Goal: Information Seeking & Learning: Learn about a topic

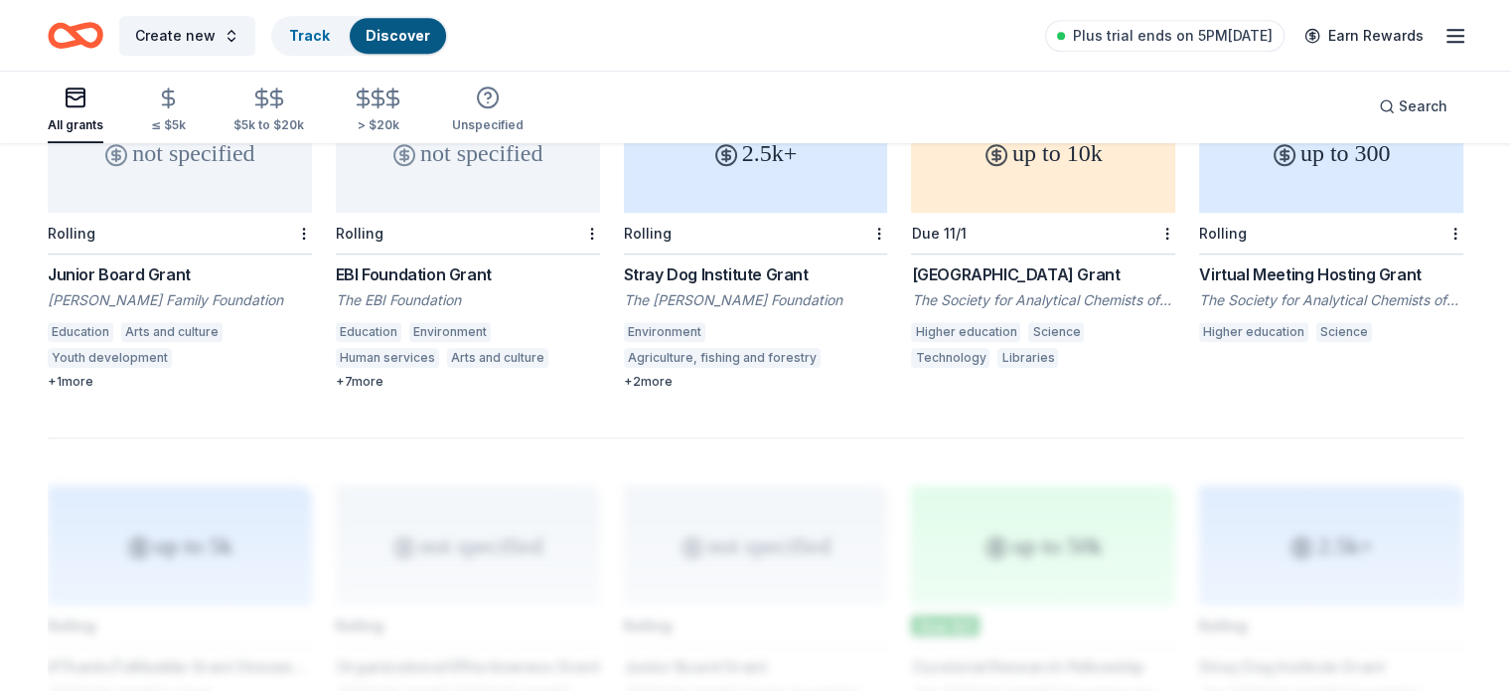
scroll to position [1234, 0]
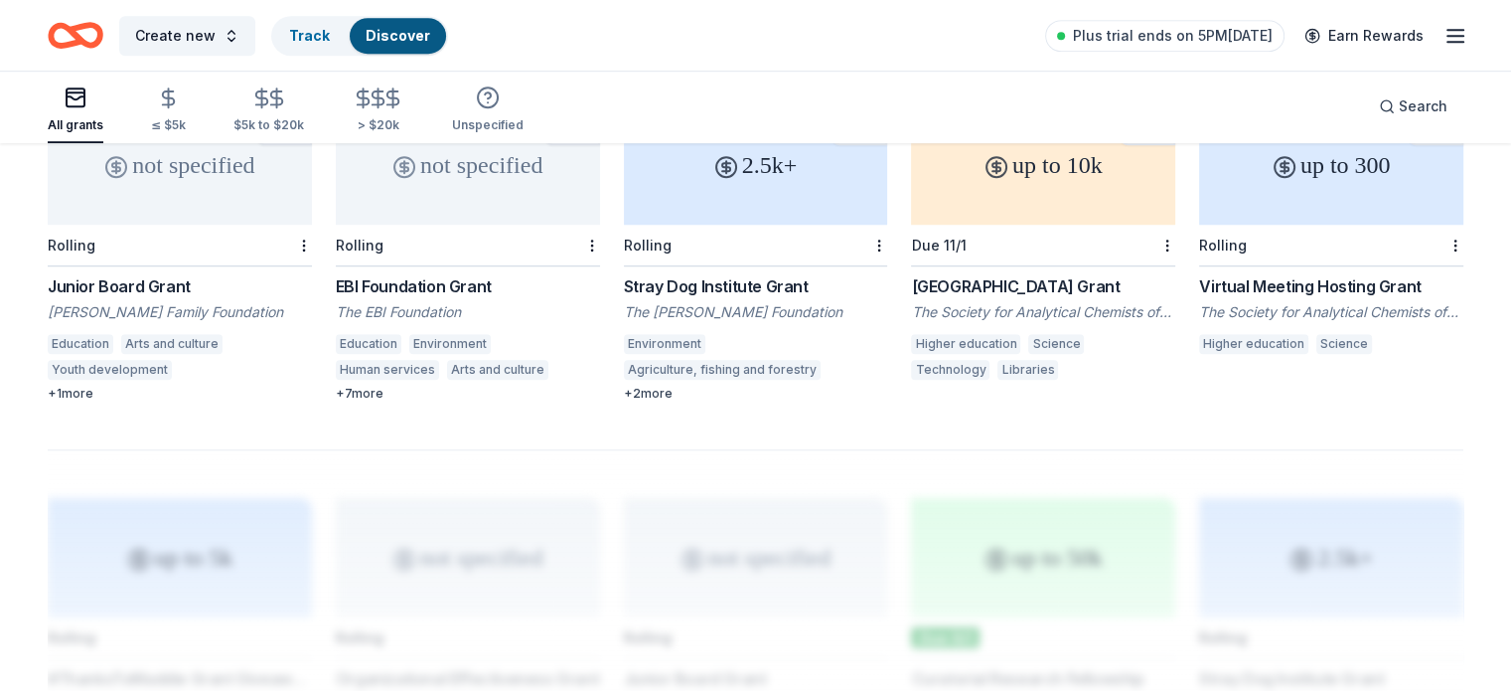
click at [1490, 50] on div "Create new Track Discover Plus trial ends on 5PM, 8/25 Earn Rewards" at bounding box center [755, 35] width 1511 height 71
click at [1489, 51] on div "Create new Track Discover Plus trial ends on 5PM, 8/25 Earn Rewards" at bounding box center [755, 35] width 1511 height 71
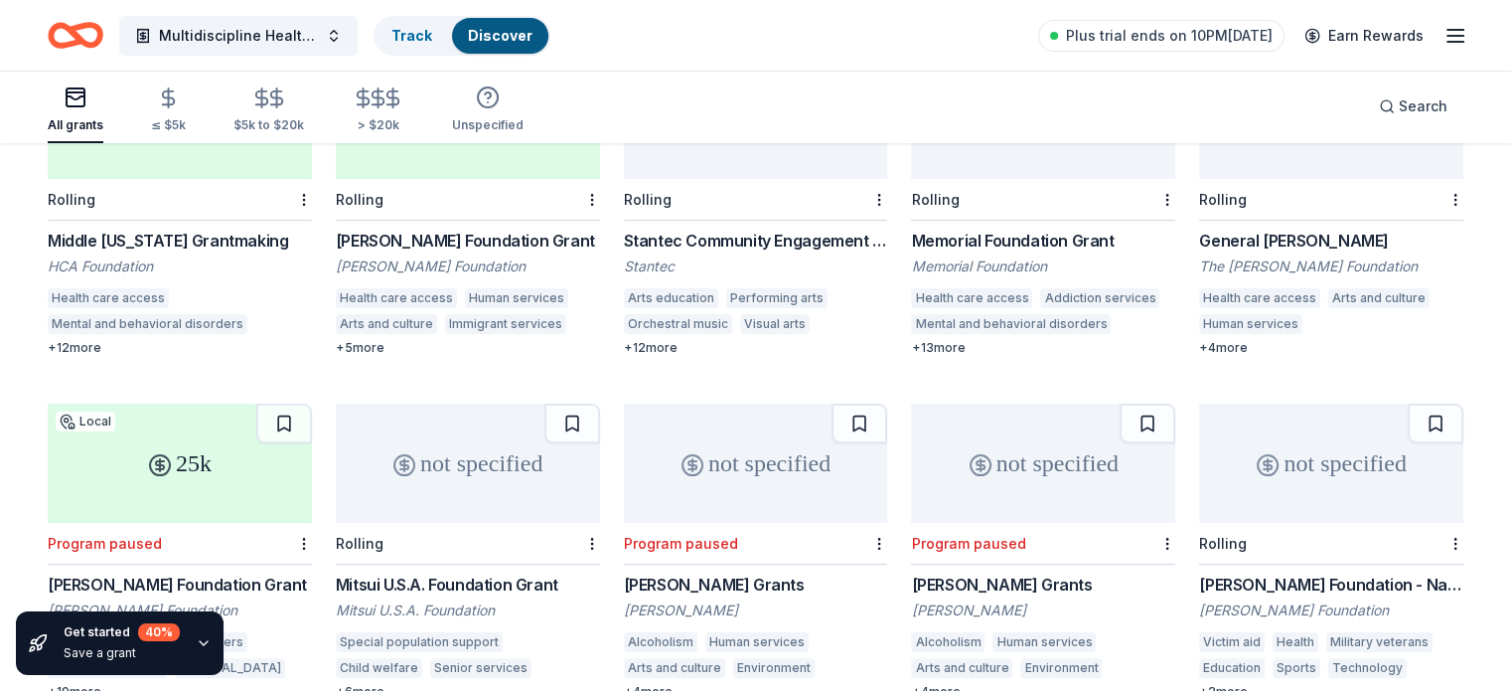
scroll to position [293, 0]
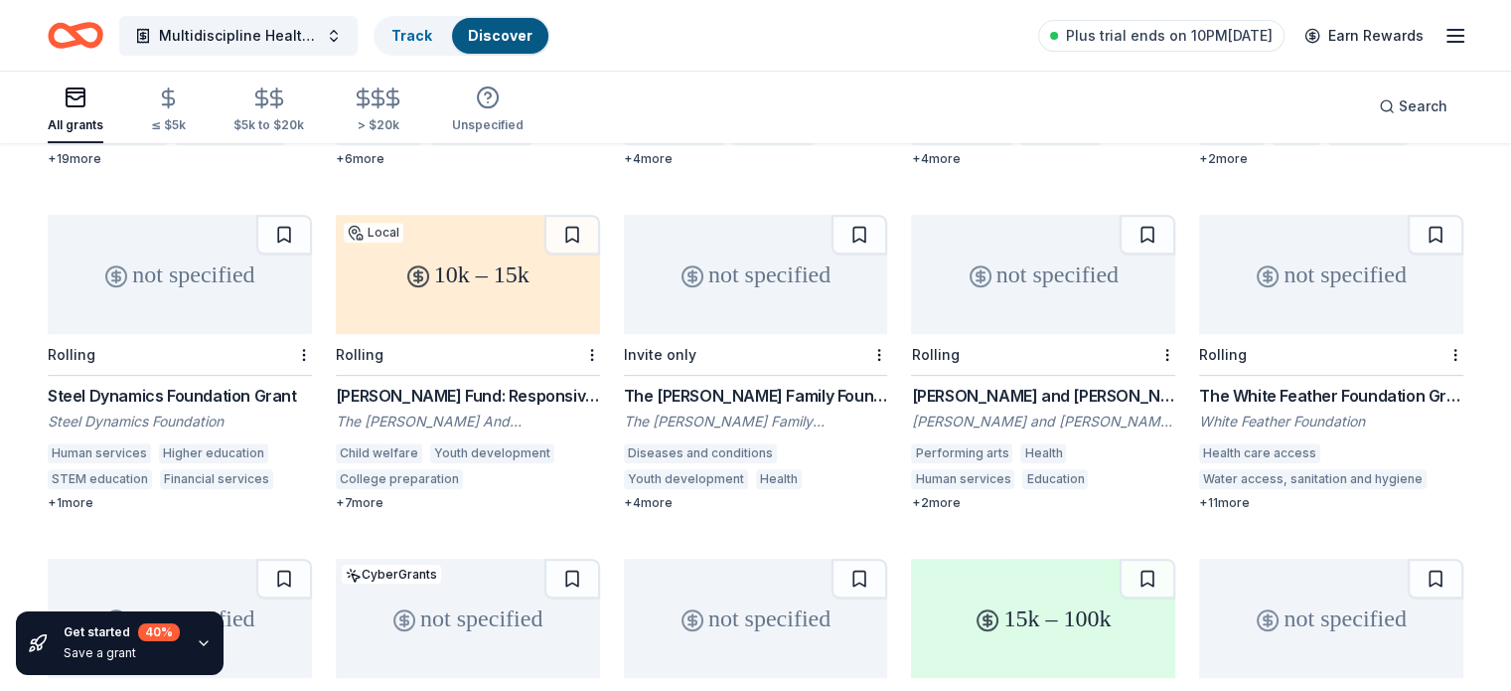
scroll to position [835, 0]
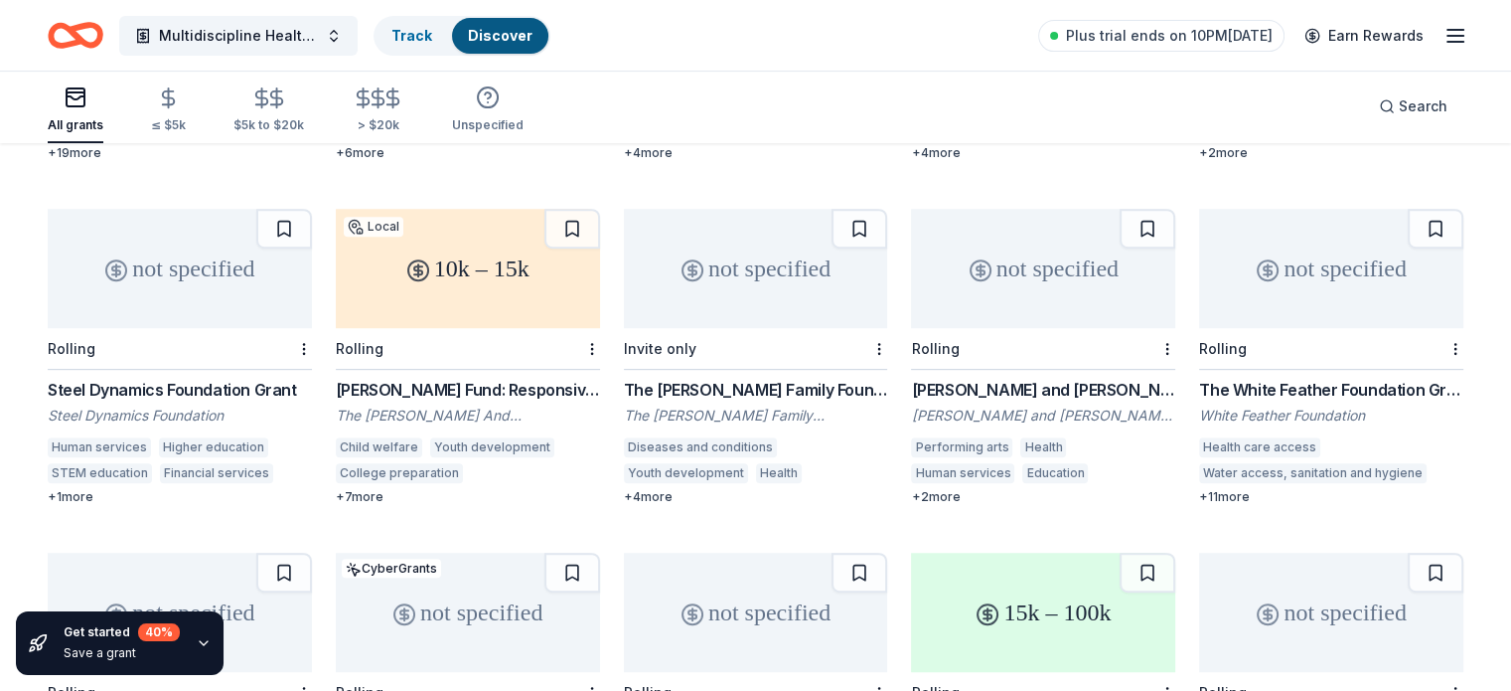
click at [1505, 372] on div "2099 results in Nashville, TN 5k – 50k Local Rolling Middle Tennessee Grantmaki…" at bounding box center [755, 501] width 1511 height 2382
drag, startPoint x: 1505, startPoint y: 372, endPoint x: 1513, endPoint y: 473, distance: 101.7
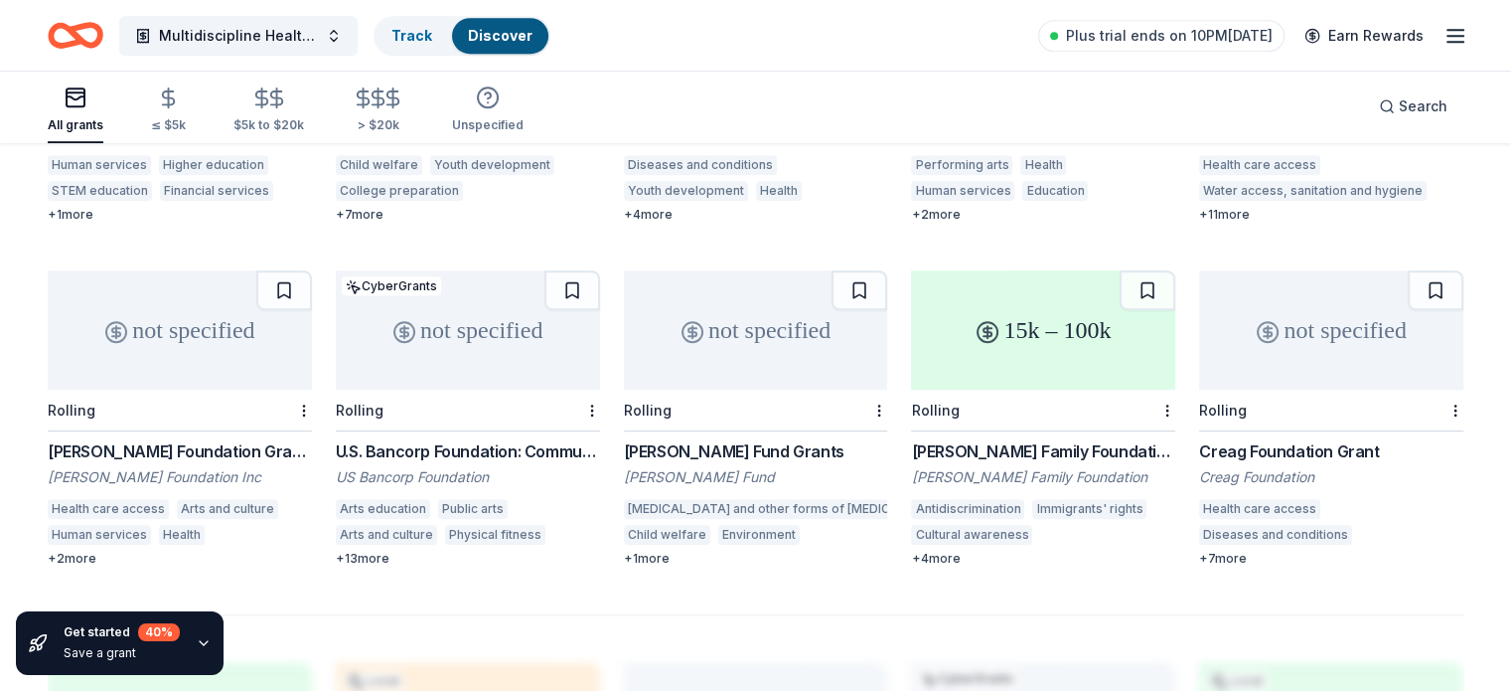
scroll to position [1132, 0]
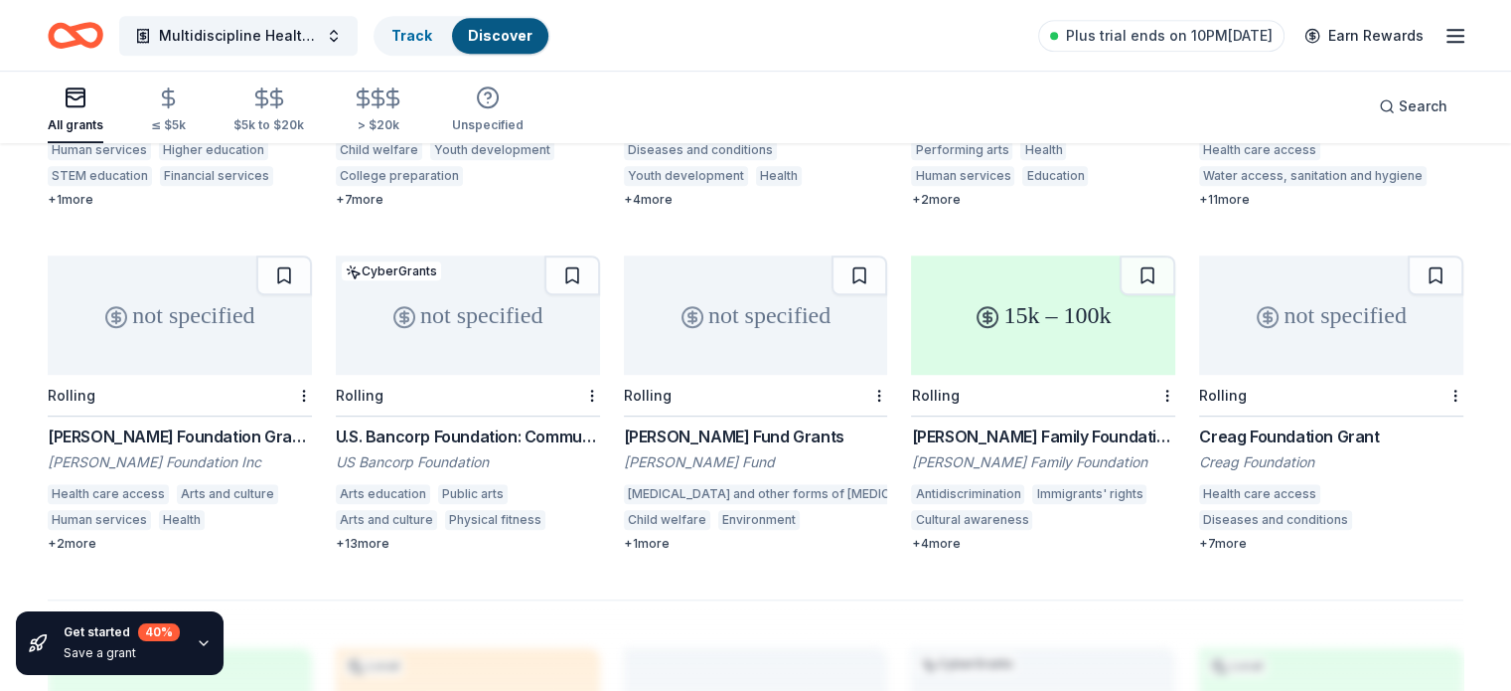
click at [757, 424] on div "Goodnow Fund Grants" at bounding box center [756, 436] width 264 height 24
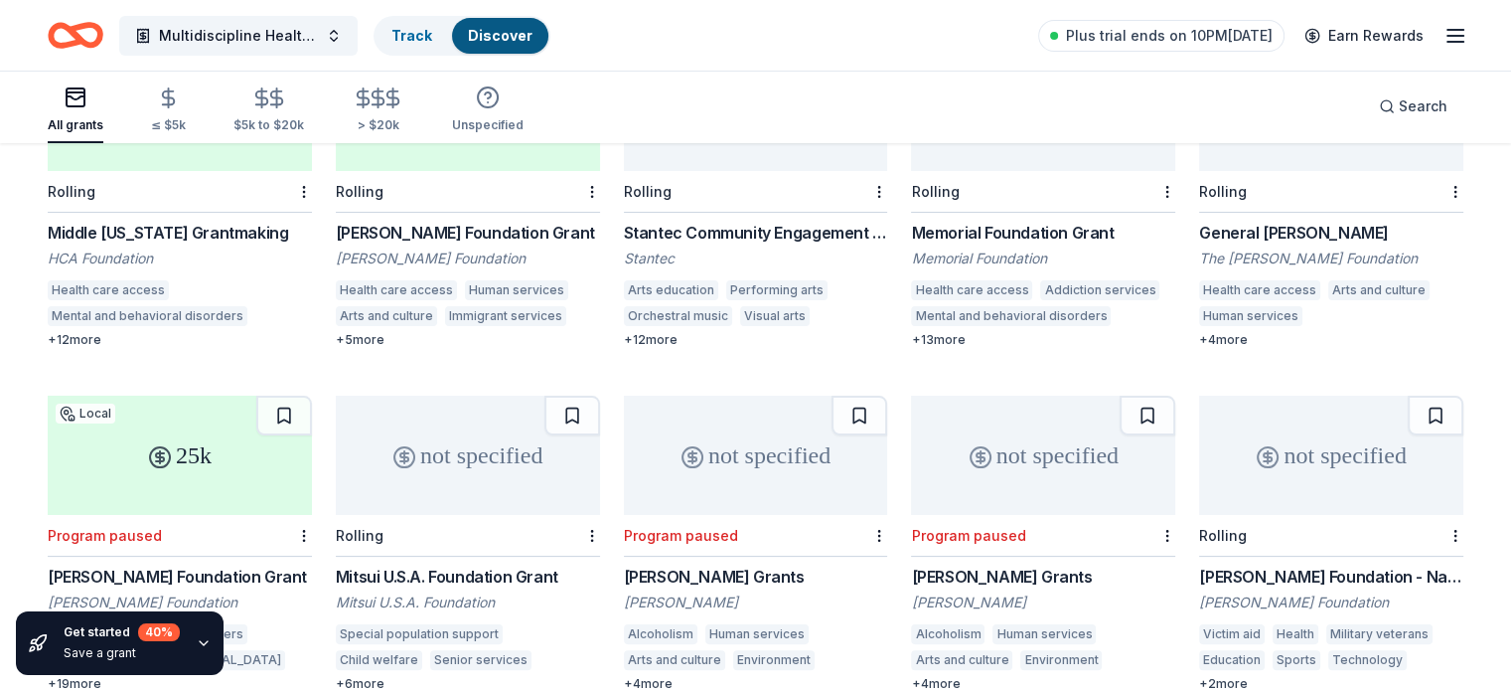
scroll to position [302, 0]
click at [1199, 35] on span "Plus trial ends on 10PM[DATE]" at bounding box center [1169, 36] width 207 height 24
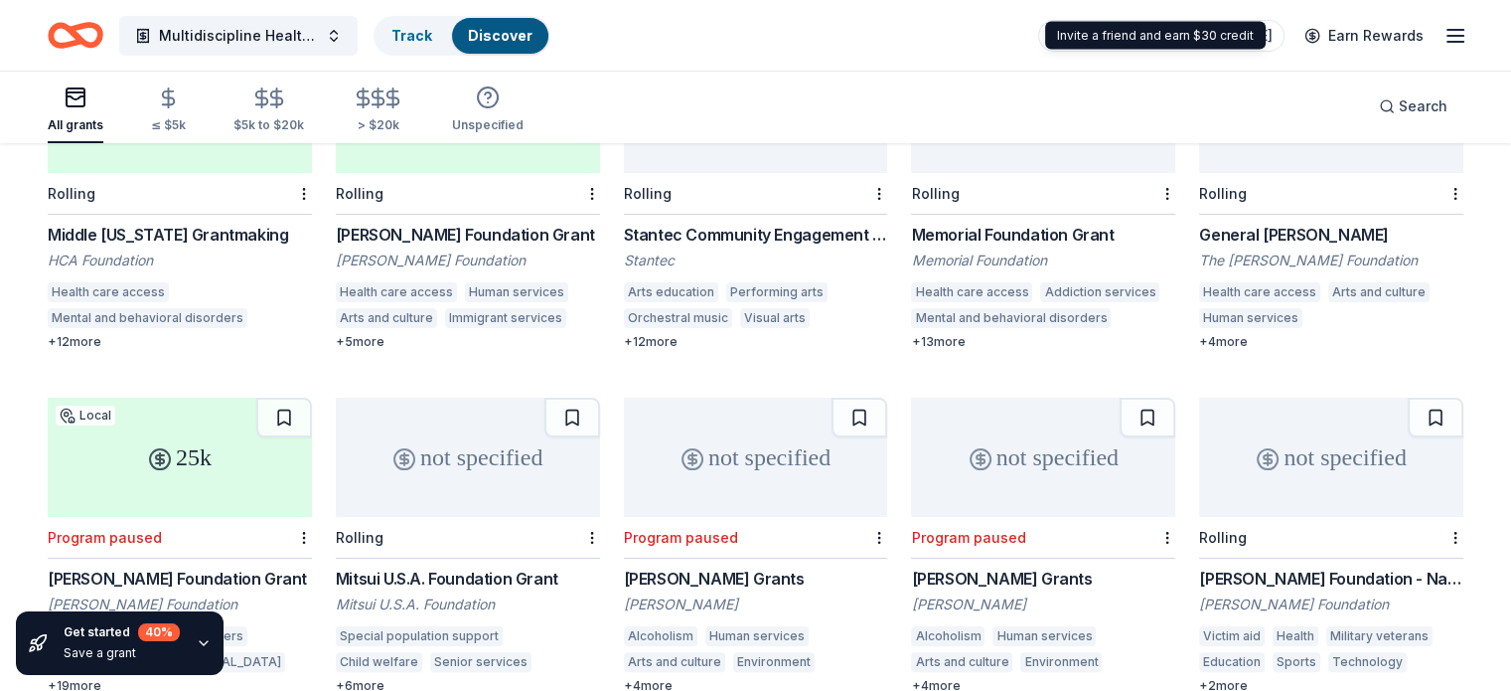
click at [1444, 36] on icon "button" at bounding box center [1456, 36] width 24 height 24
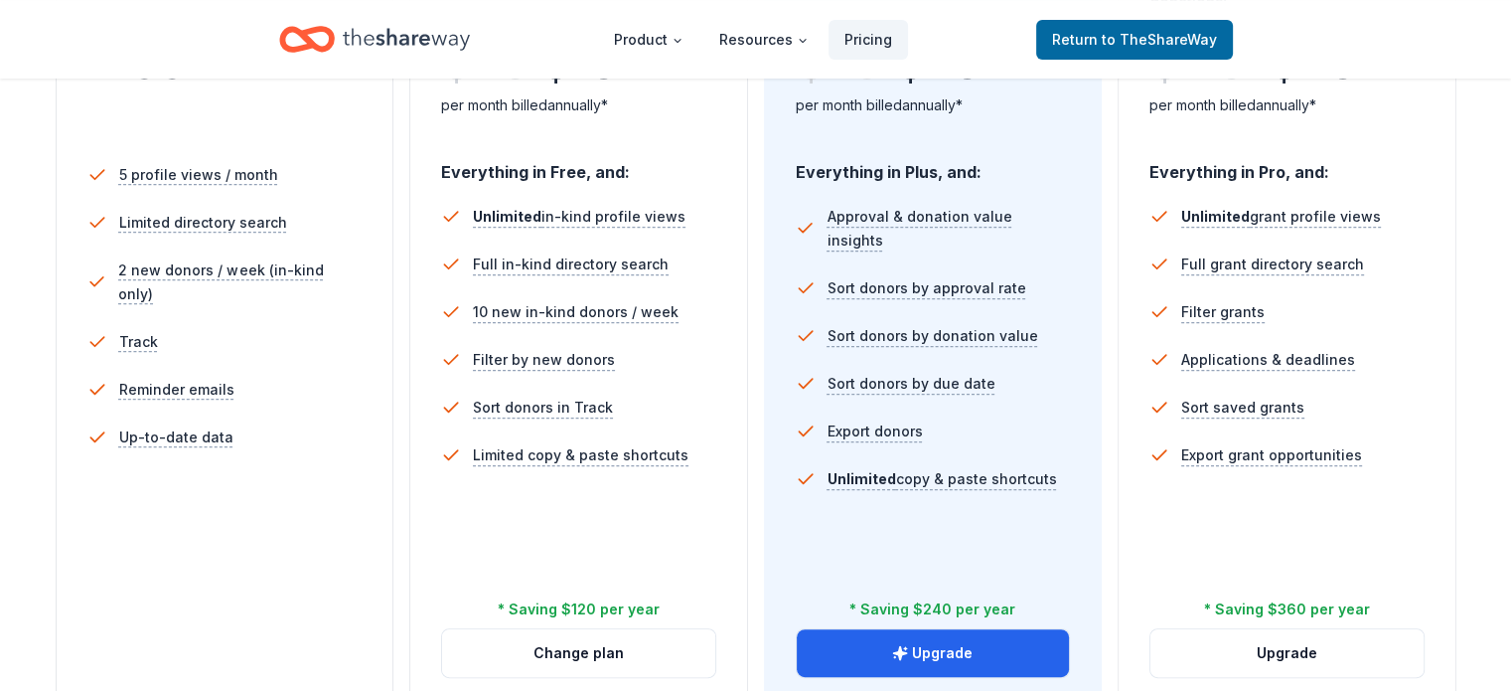
scroll to position [537, 0]
